Goal: Information Seeking & Learning: Learn about a topic

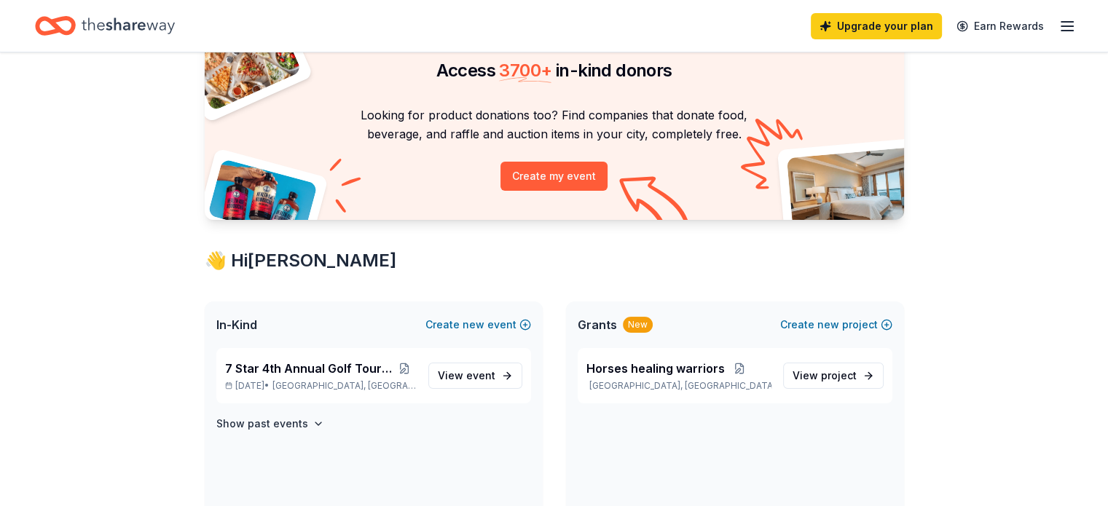
scroll to position [73, 0]
click at [296, 381] on p "[DATE] • [GEOGRAPHIC_DATA], [GEOGRAPHIC_DATA]" at bounding box center [321, 386] width 192 height 12
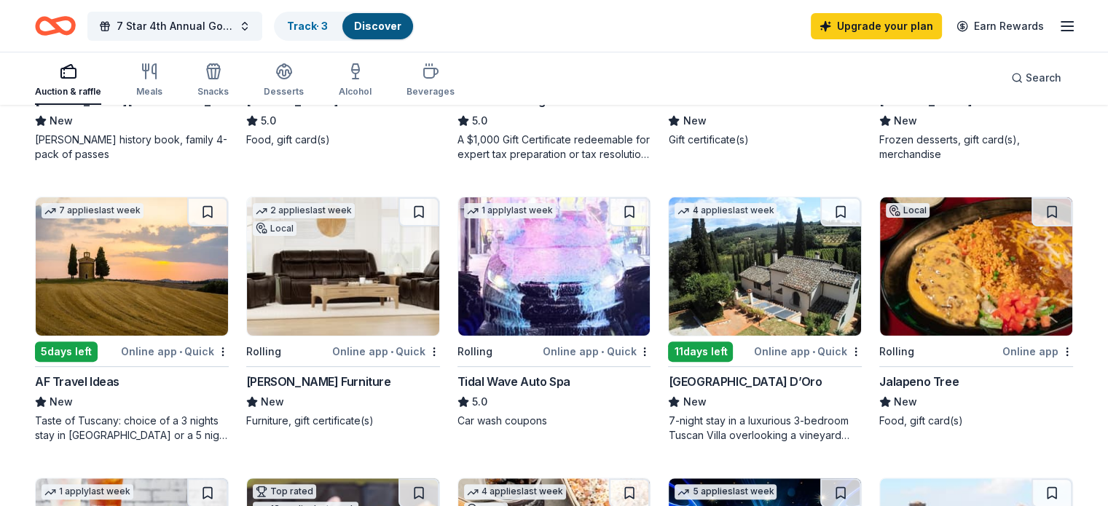
scroll to position [364, 0]
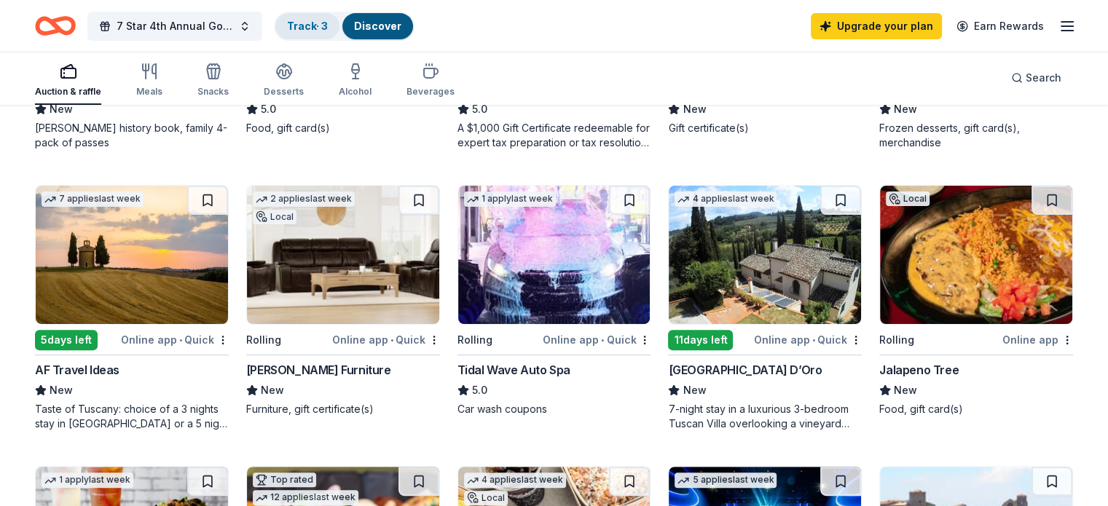
click at [328, 23] on link "Track · 3" at bounding box center [307, 26] width 41 height 12
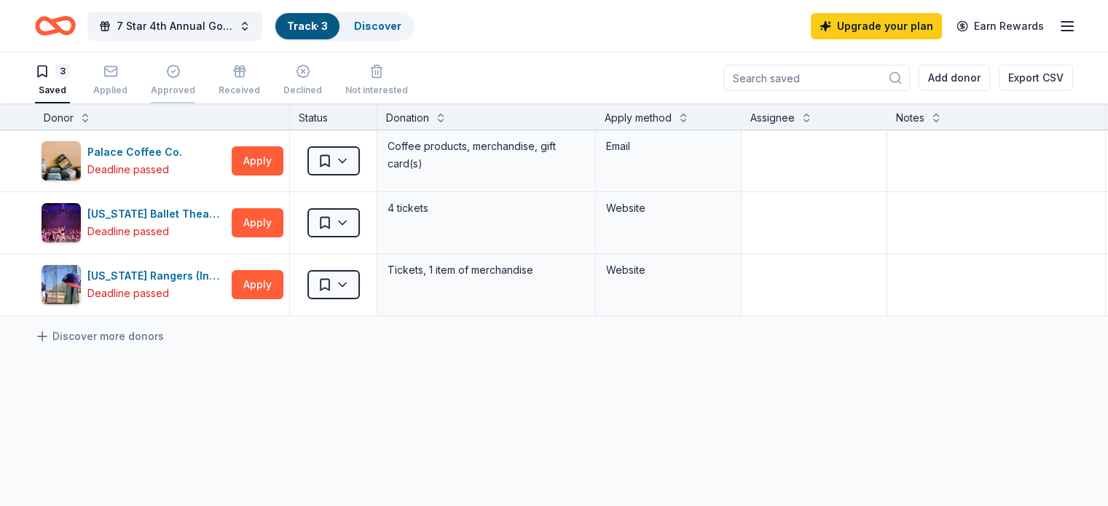
click at [181, 69] on icon "button" at bounding box center [173, 71] width 15 height 15
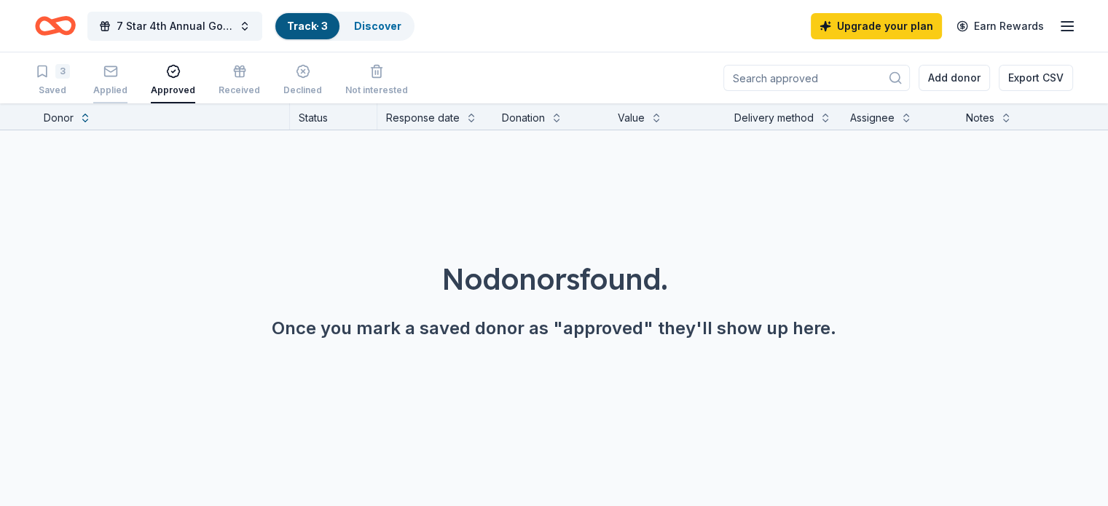
click at [118, 74] on icon "button" at bounding box center [110, 71] width 15 height 15
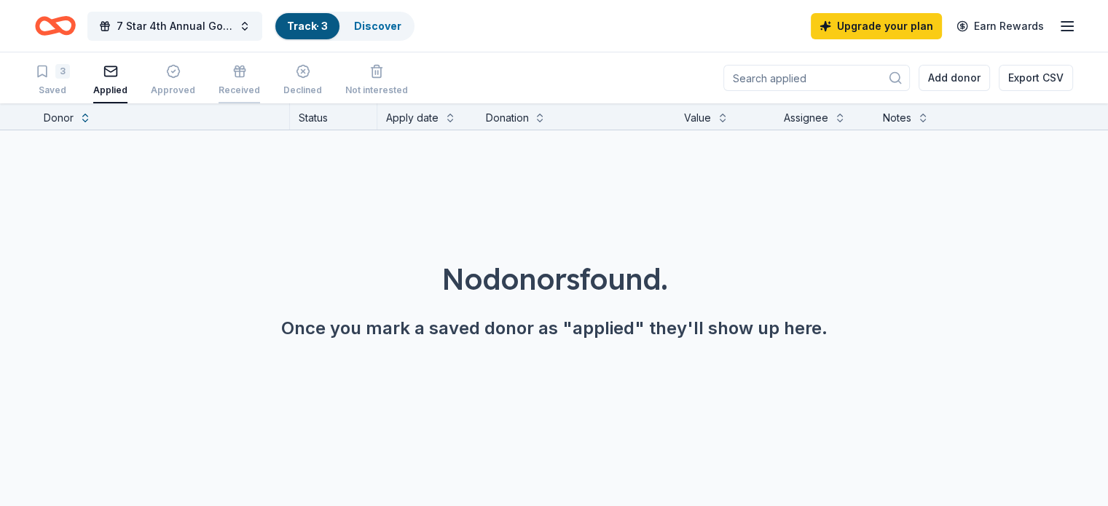
click at [247, 74] on icon "button" at bounding box center [239, 71] width 15 height 15
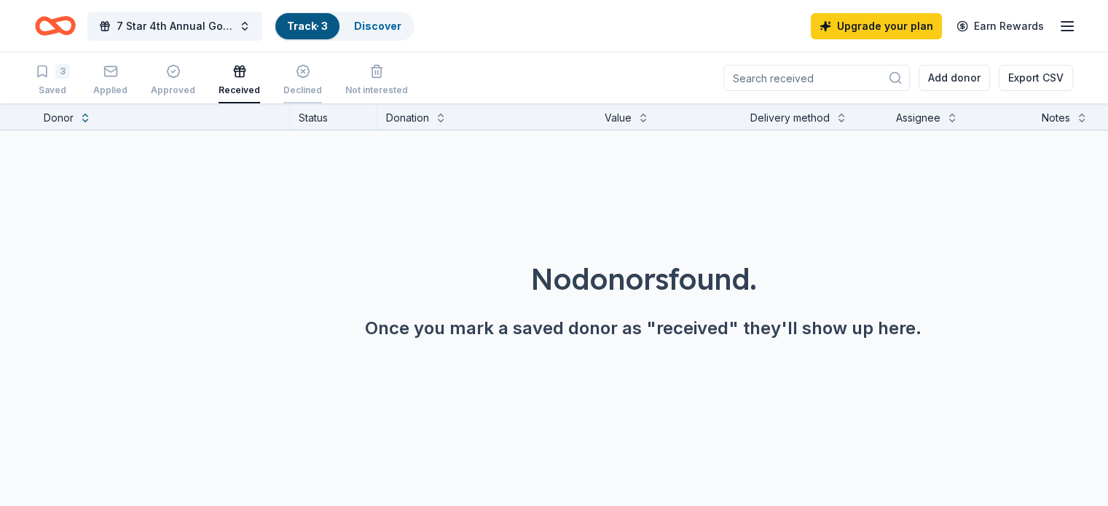
click at [310, 67] on icon "button" at bounding box center [303, 71] width 15 height 15
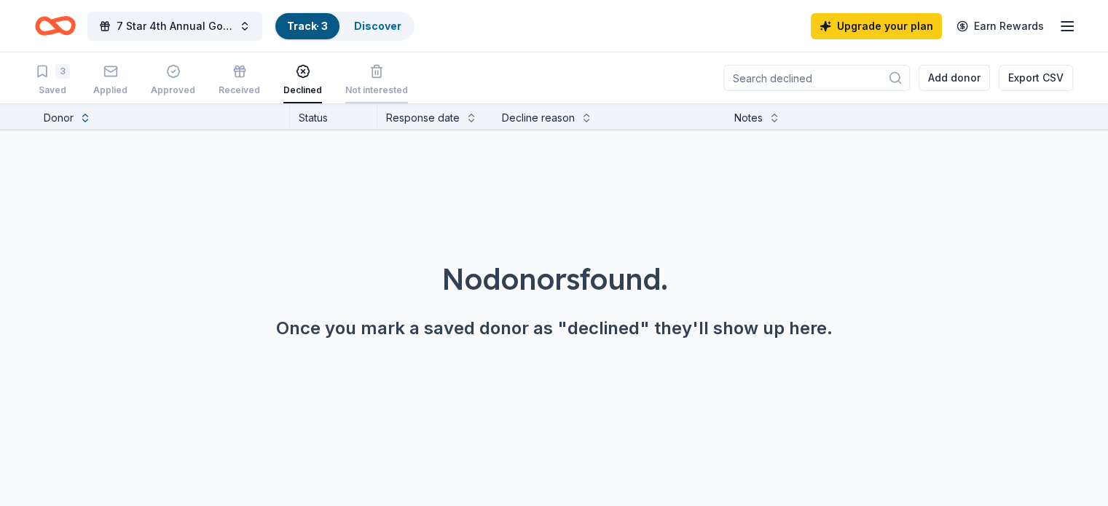
click at [377, 74] on div "button" at bounding box center [376, 71] width 63 height 15
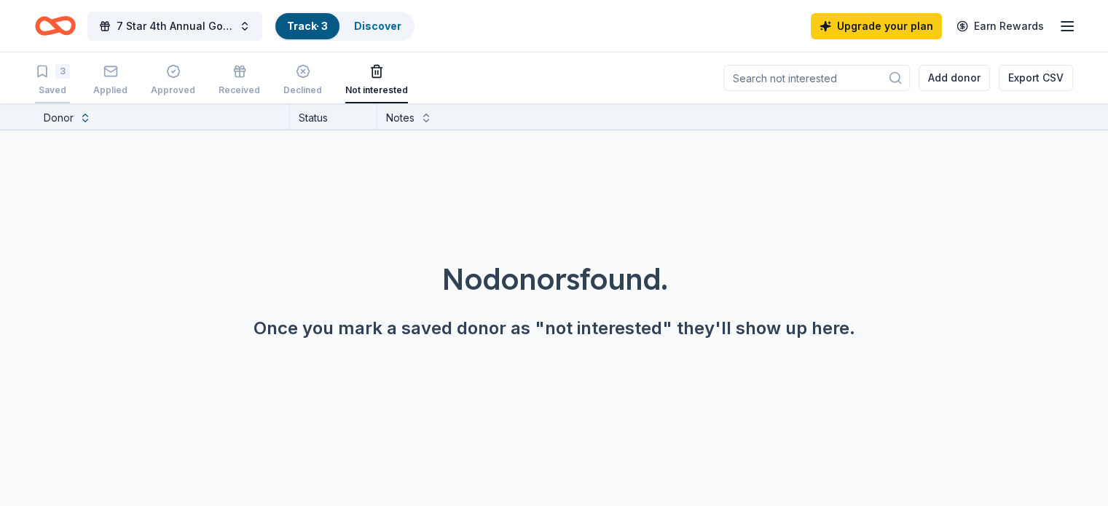
click at [50, 75] on icon "button" at bounding box center [42, 71] width 15 height 15
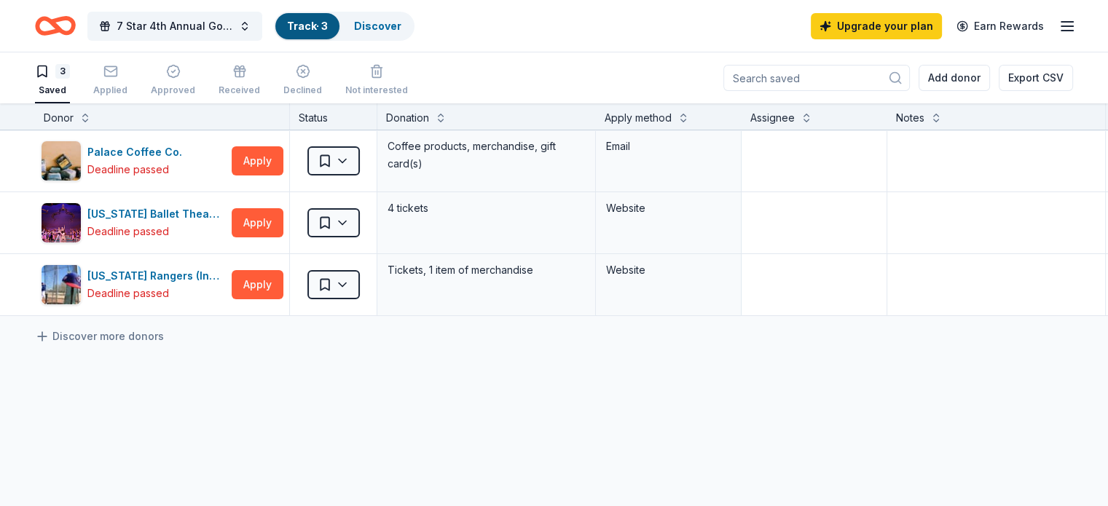
click at [1059, 25] on icon "button" at bounding box center [1067, 25] width 17 height 17
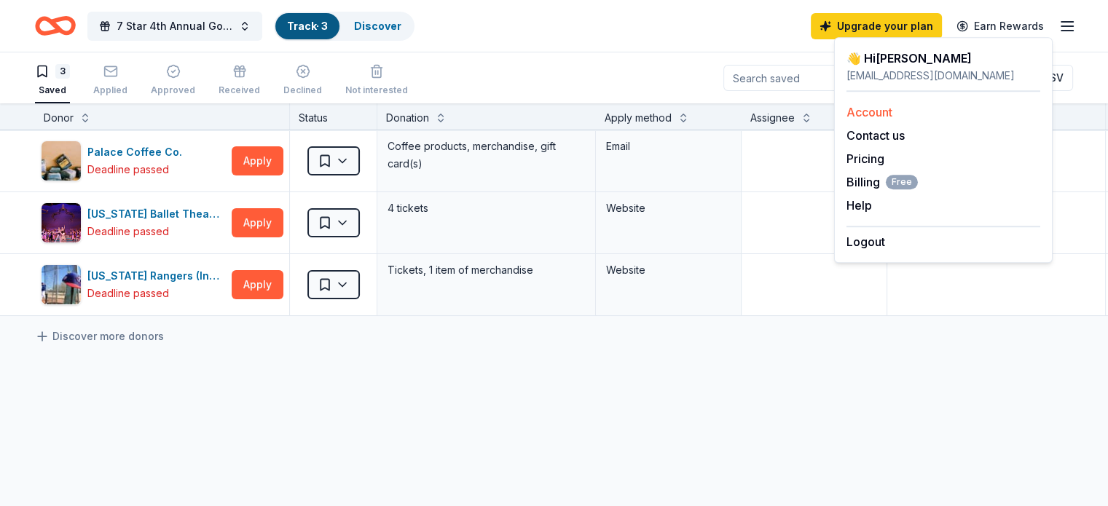
click at [879, 110] on link "Account" at bounding box center [870, 112] width 46 height 15
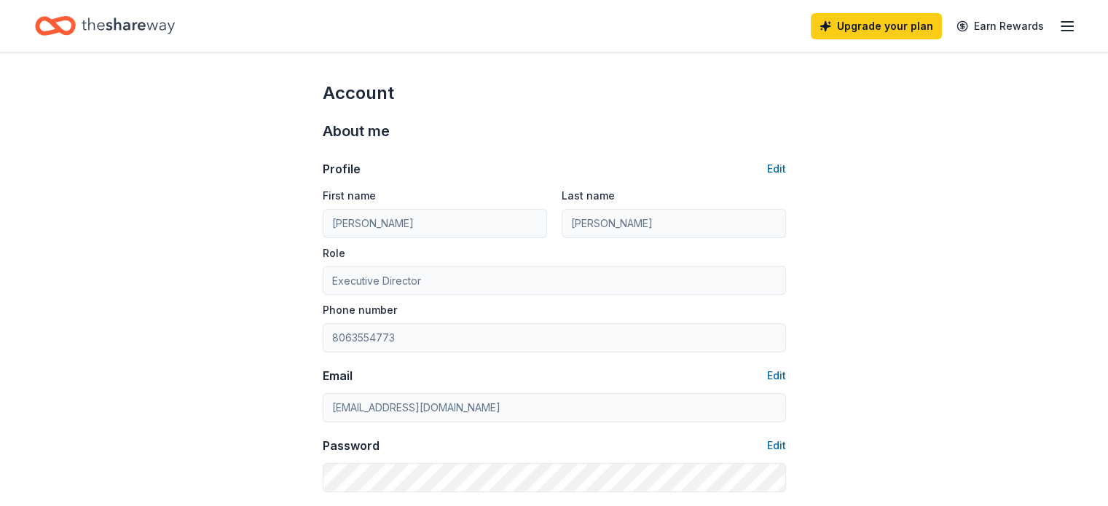
click at [147, 21] on icon "Home" at bounding box center [128, 26] width 93 height 30
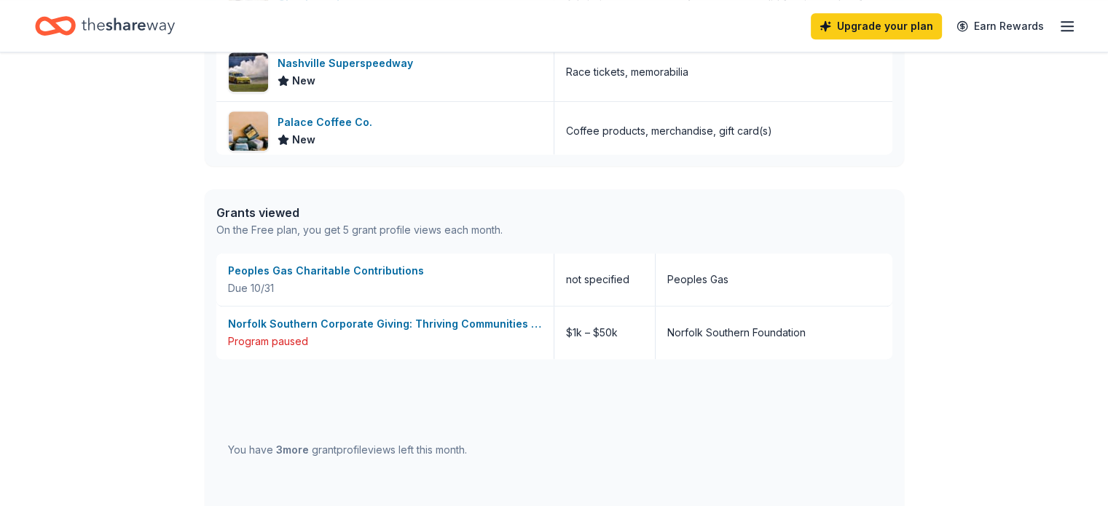
scroll to position [874, 0]
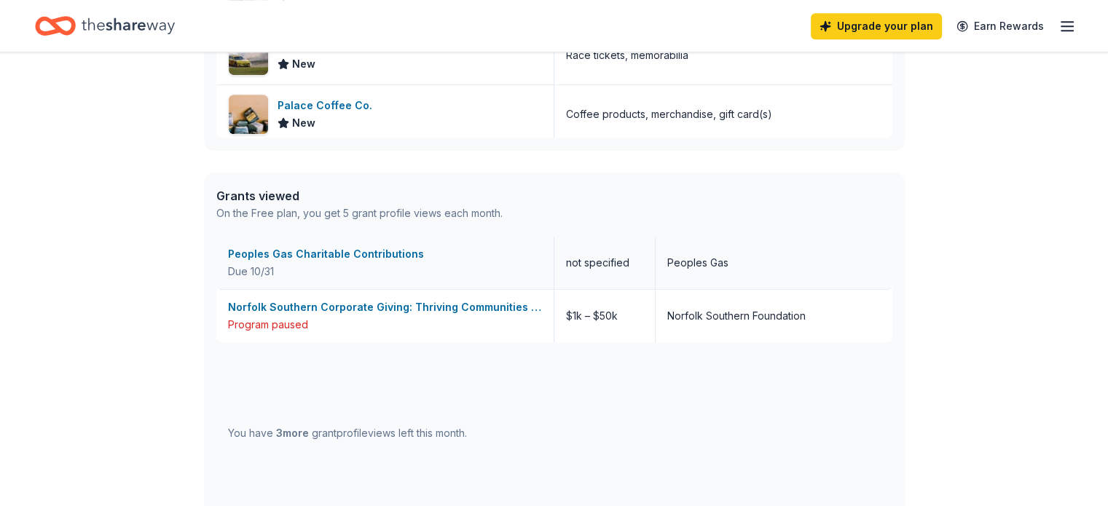
click at [309, 256] on div "Peoples Gas Charitable Contributions" at bounding box center [385, 254] width 314 height 17
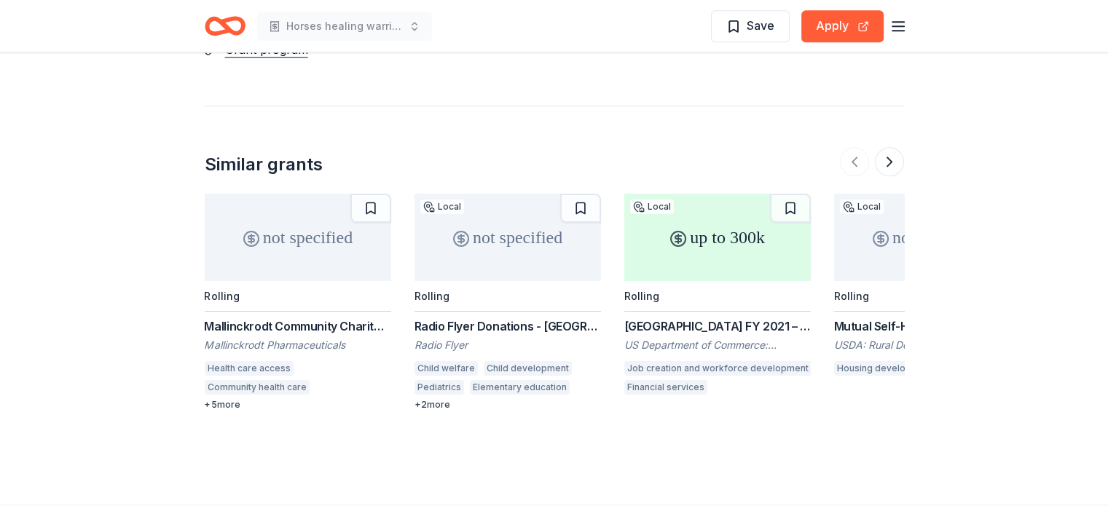
scroll to position [1676, 0]
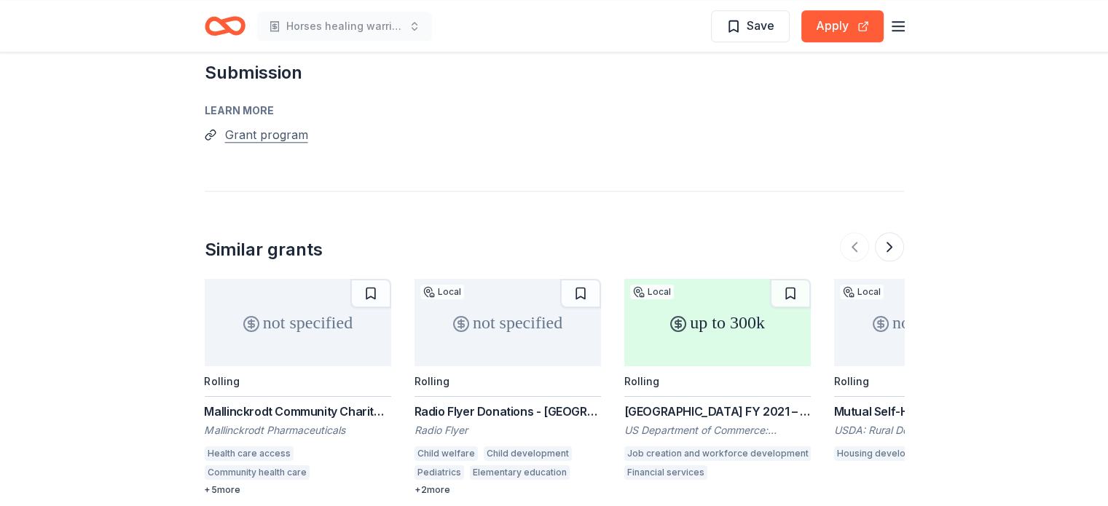
click at [274, 125] on button "Grant program" at bounding box center [266, 134] width 83 height 19
